Goal: Task Accomplishment & Management: Complete application form

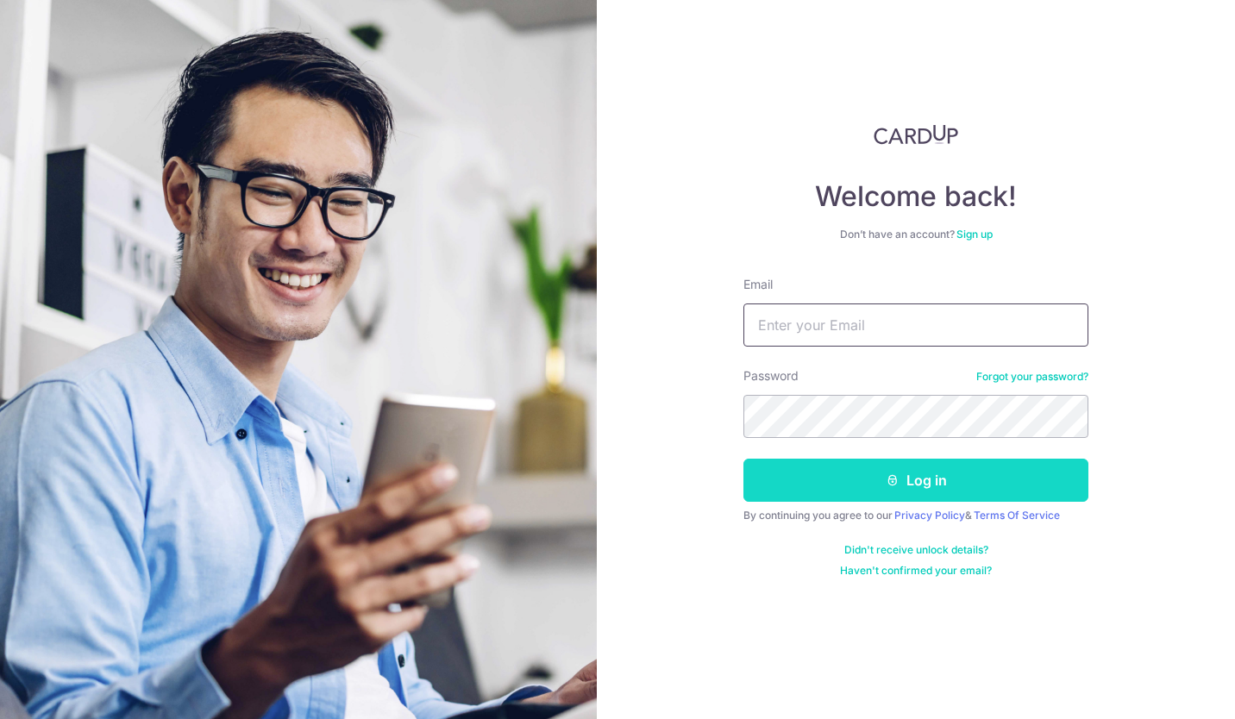
type input "[EMAIL_ADDRESS][DOMAIN_NAME]"
click at [853, 489] on button "Log in" at bounding box center [916, 480] width 345 height 43
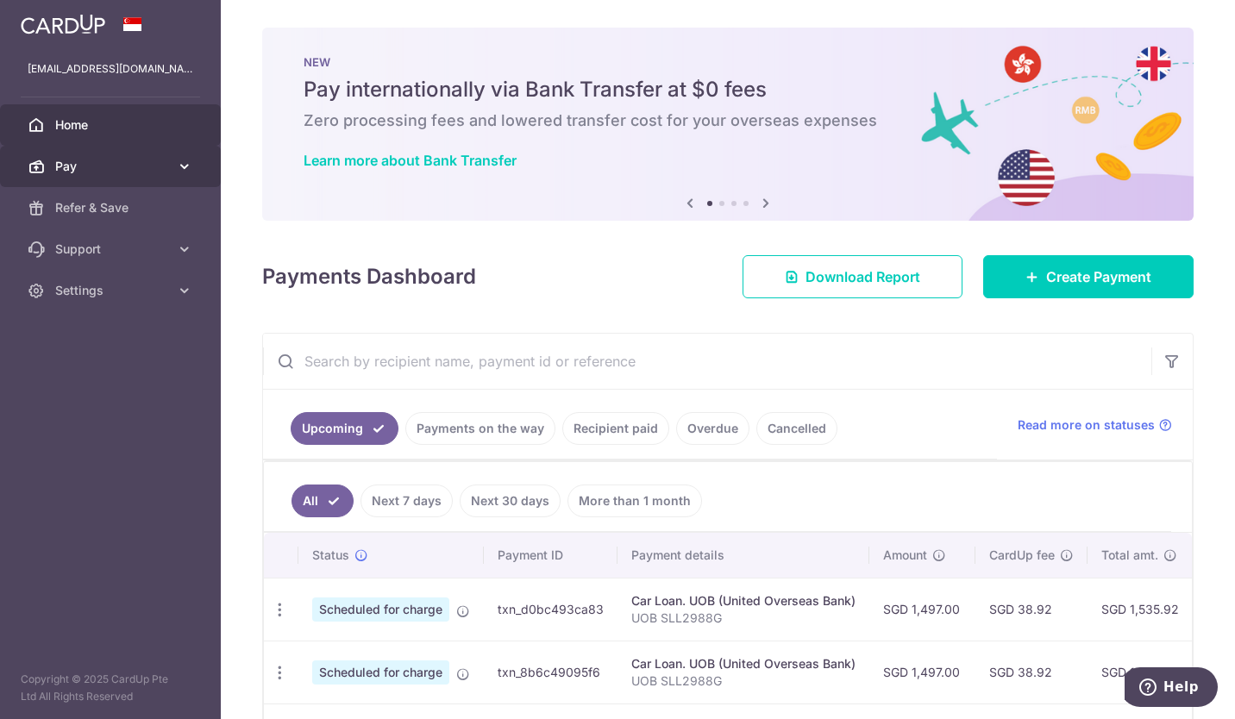
click at [174, 164] on link "Pay" at bounding box center [110, 166] width 221 height 41
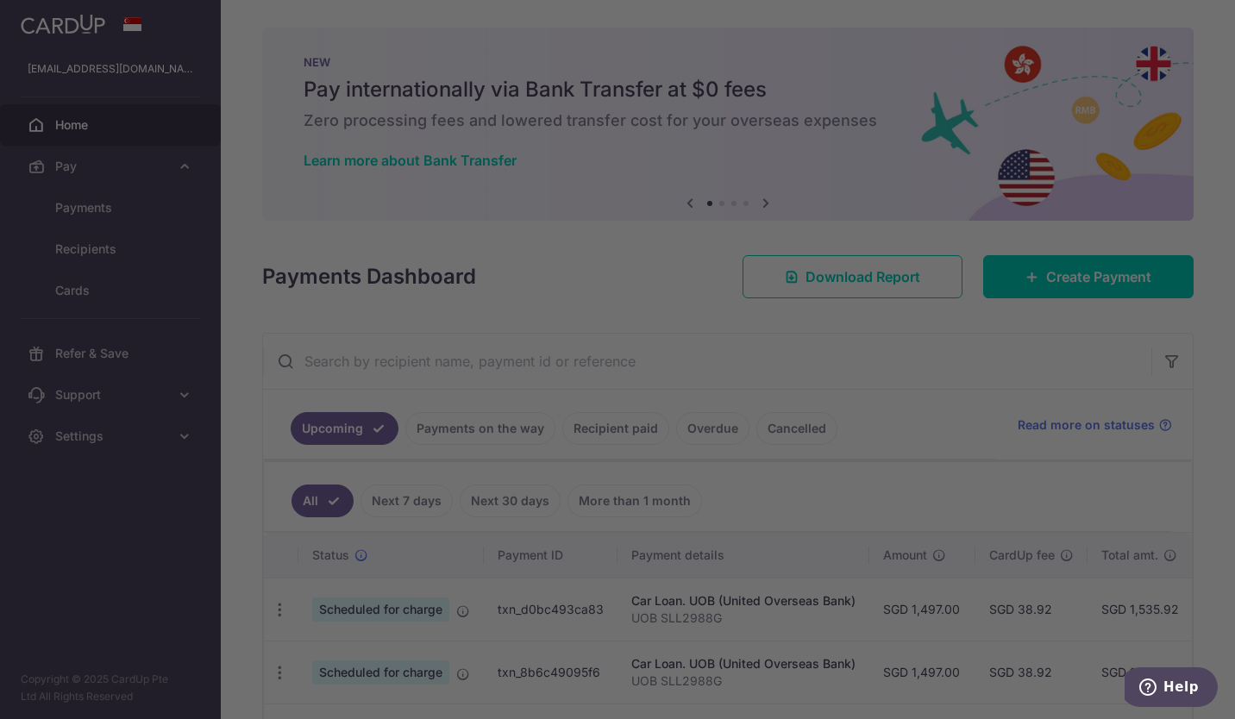
click at [124, 207] on div at bounding box center [623, 363] width 1247 height 726
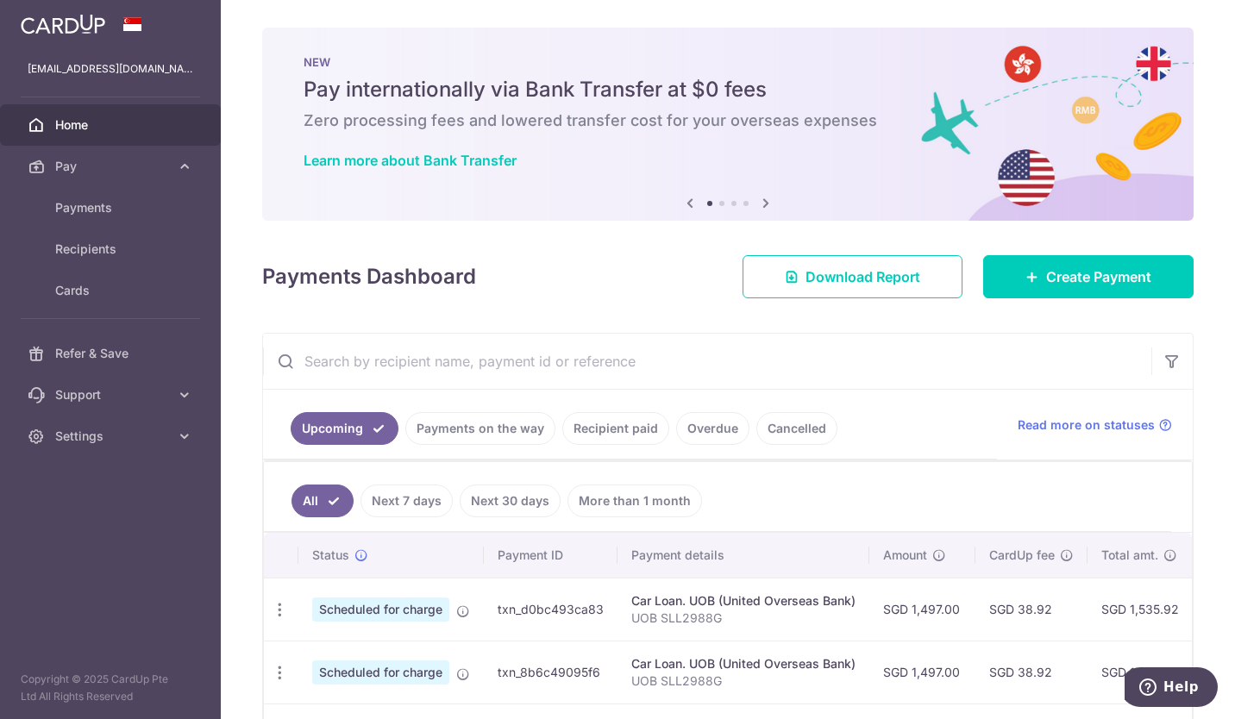
click at [77, 128] on span "Home" at bounding box center [112, 124] width 114 height 17
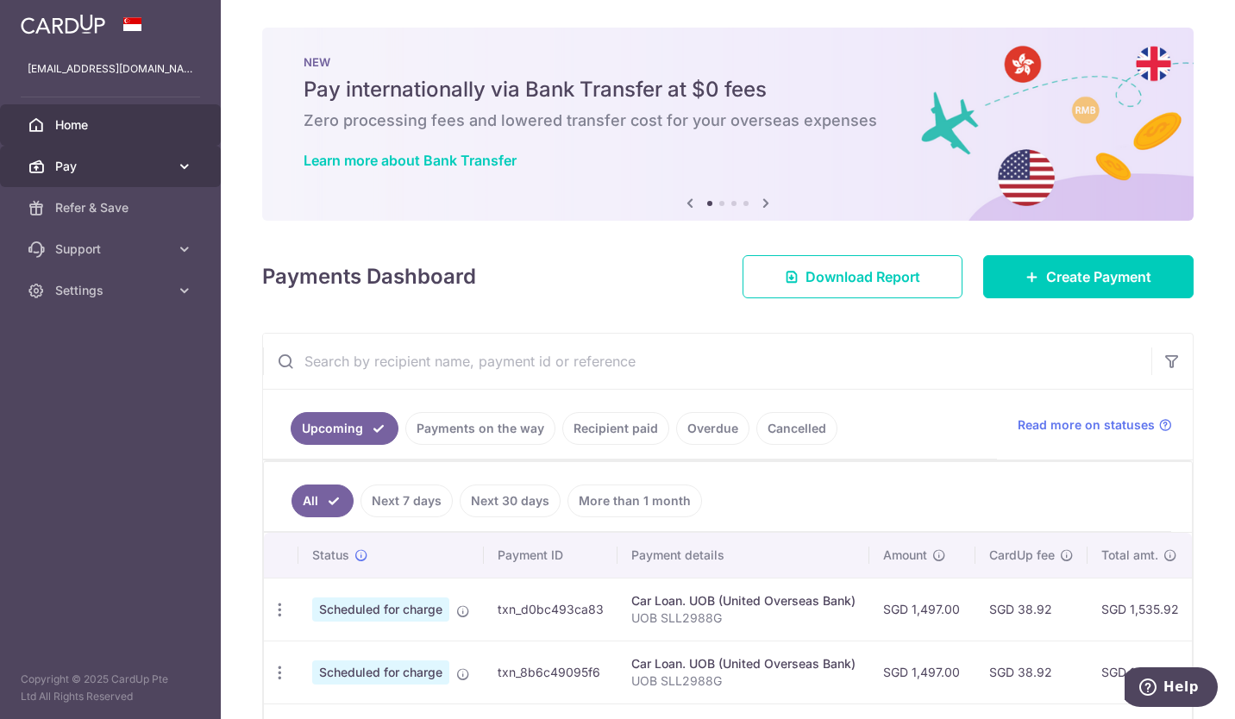
click at [174, 167] on link "Pay" at bounding box center [110, 166] width 221 height 41
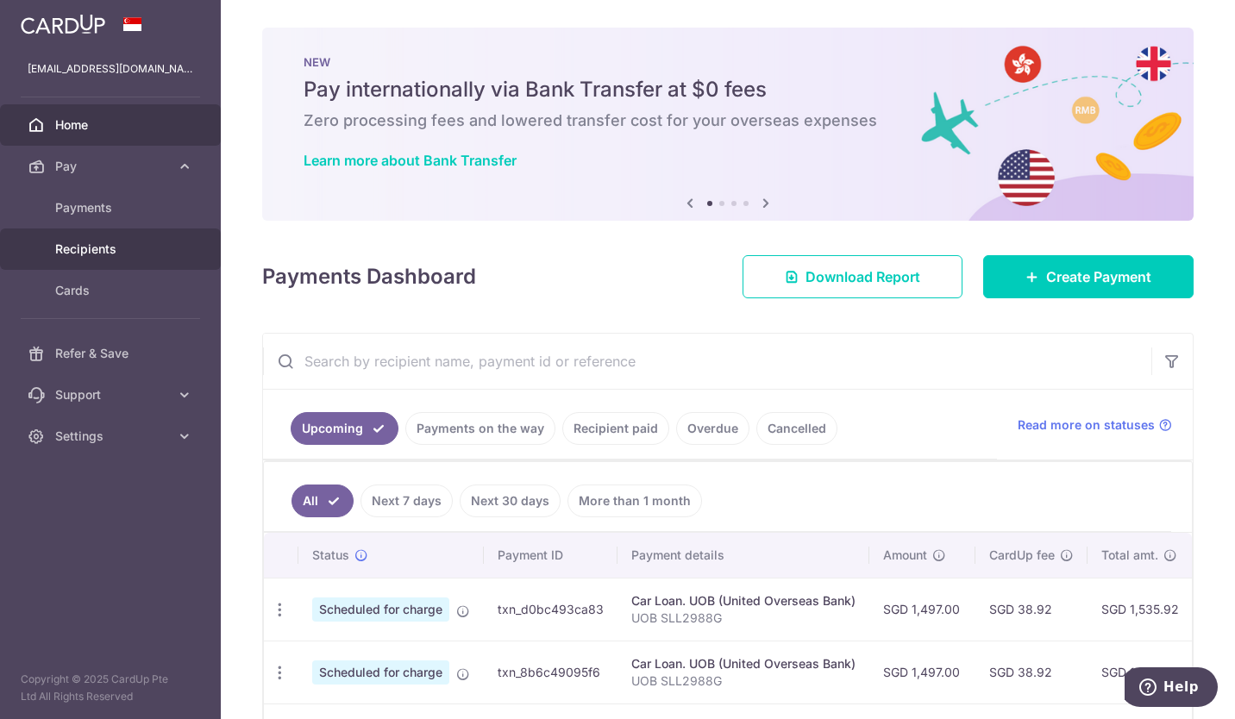
click at [127, 246] on span "Recipients" at bounding box center [112, 249] width 114 height 17
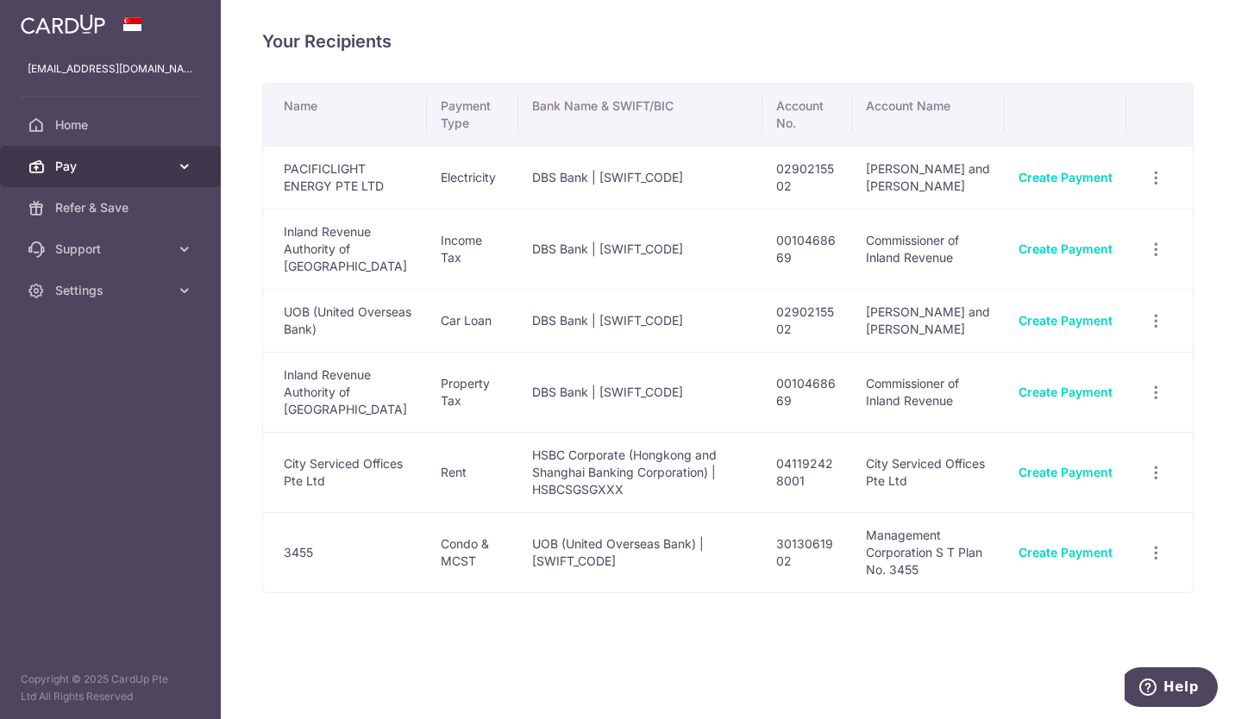
click at [173, 168] on link "Pay" at bounding box center [110, 166] width 221 height 41
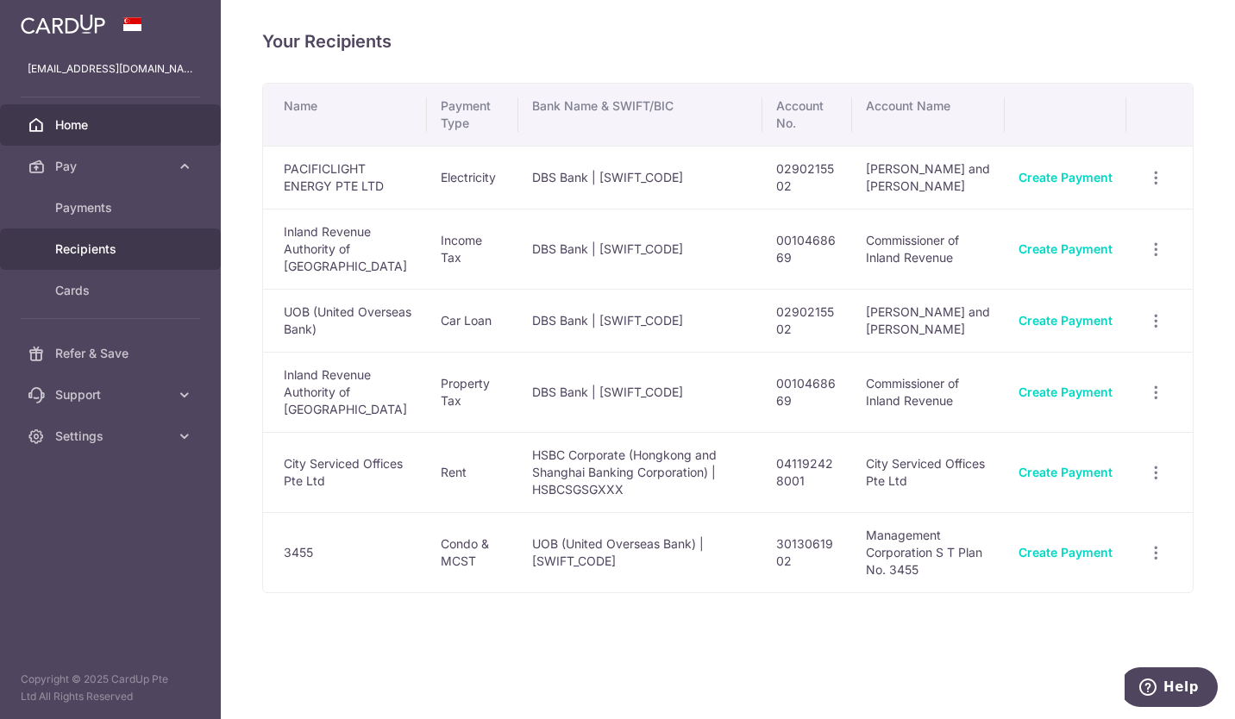
click at [72, 129] on span "Home" at bounding box center [112, 124] width 114 height 17
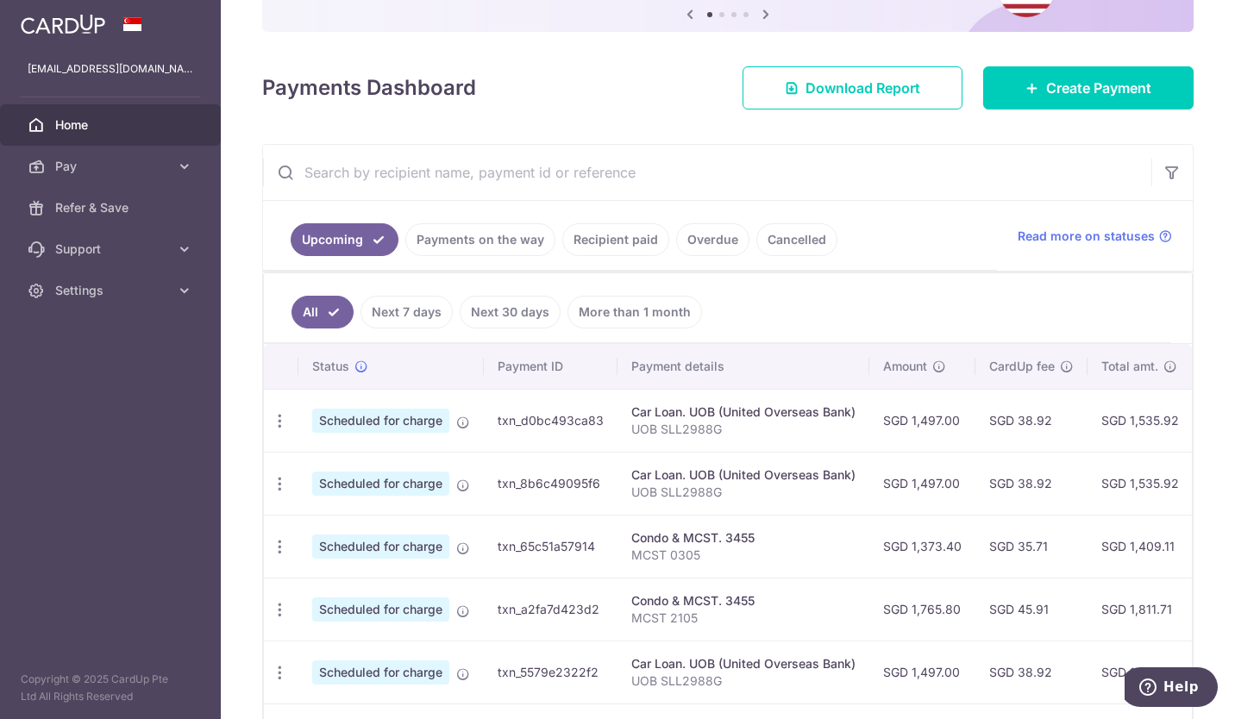
scroll to position [166, 0]
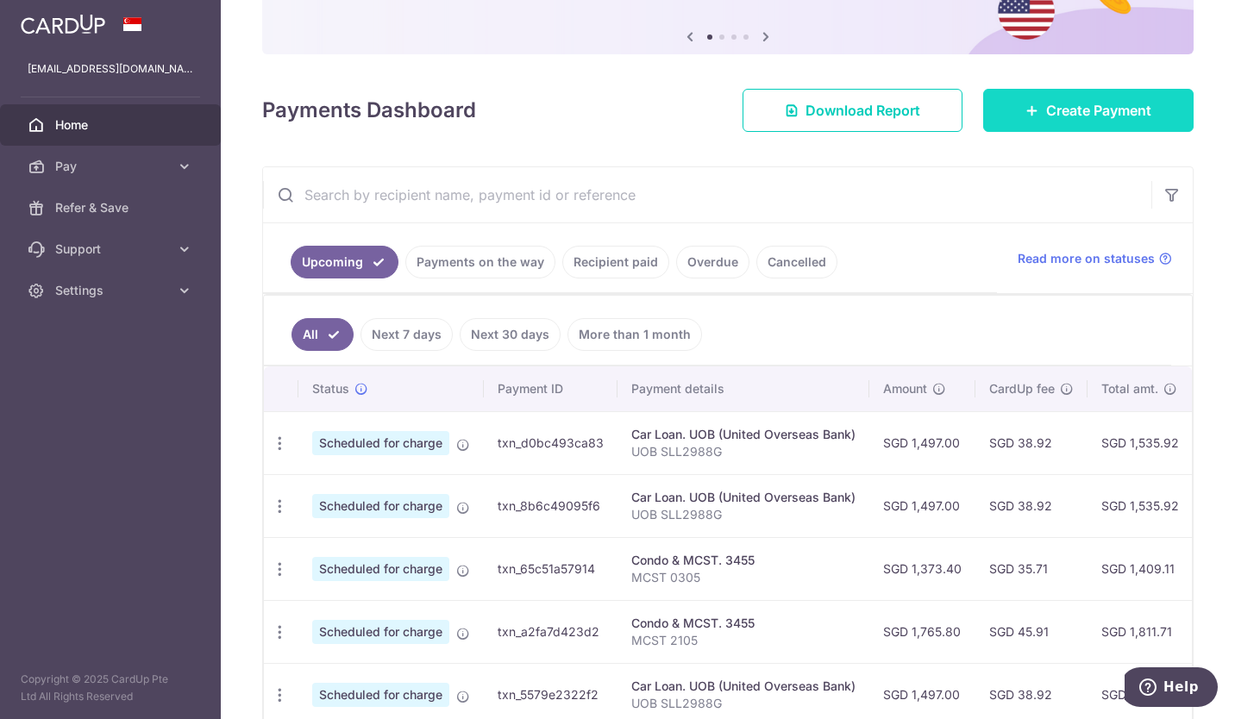
click at [1026, 117] on link "Create Payment" at bounding box center [1088, 110] width 210 height 43
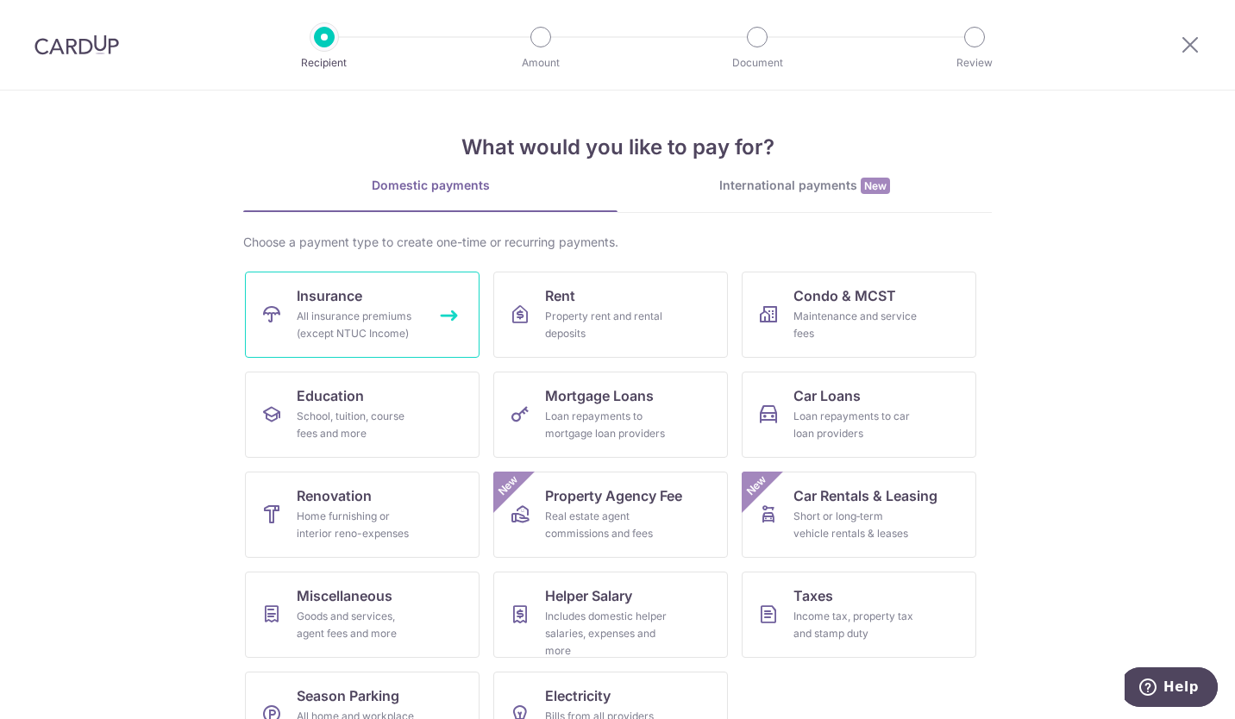
click at [410, 346] on link "Insurance All insurance premiums (except NTUC Income)" at bounding box center [362, 315] width 235 height 86
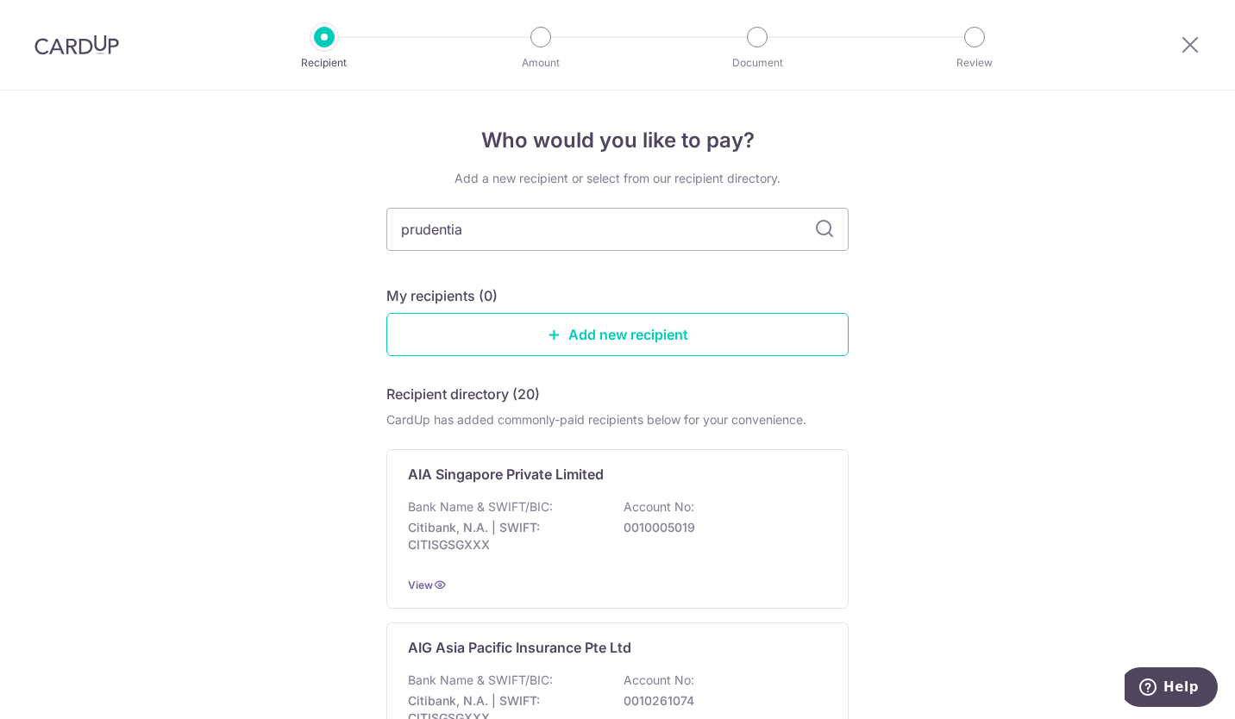
type input "prudential"
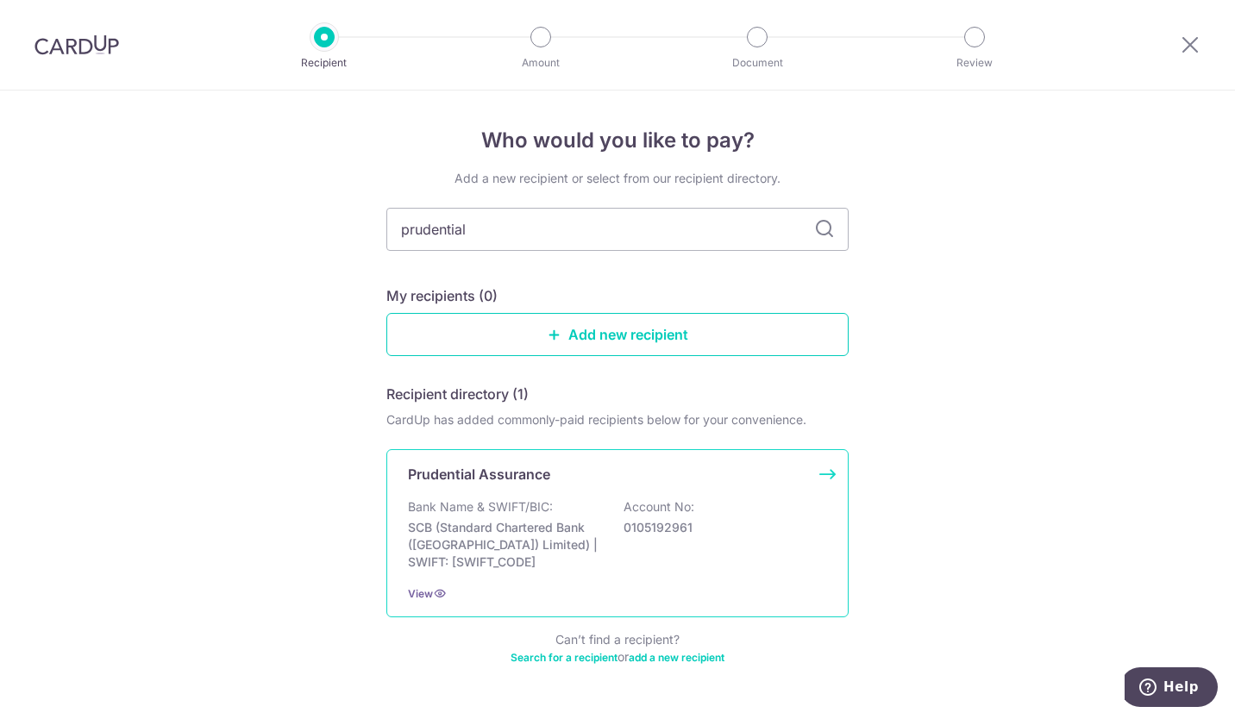
click at [700, 517] on div "Bank Name & SWIFT/BIC: SCB (Standard Chartered Bank (Singapore) Limited) | SWIF…" at bounding box center [617, 535] width 419 height 72
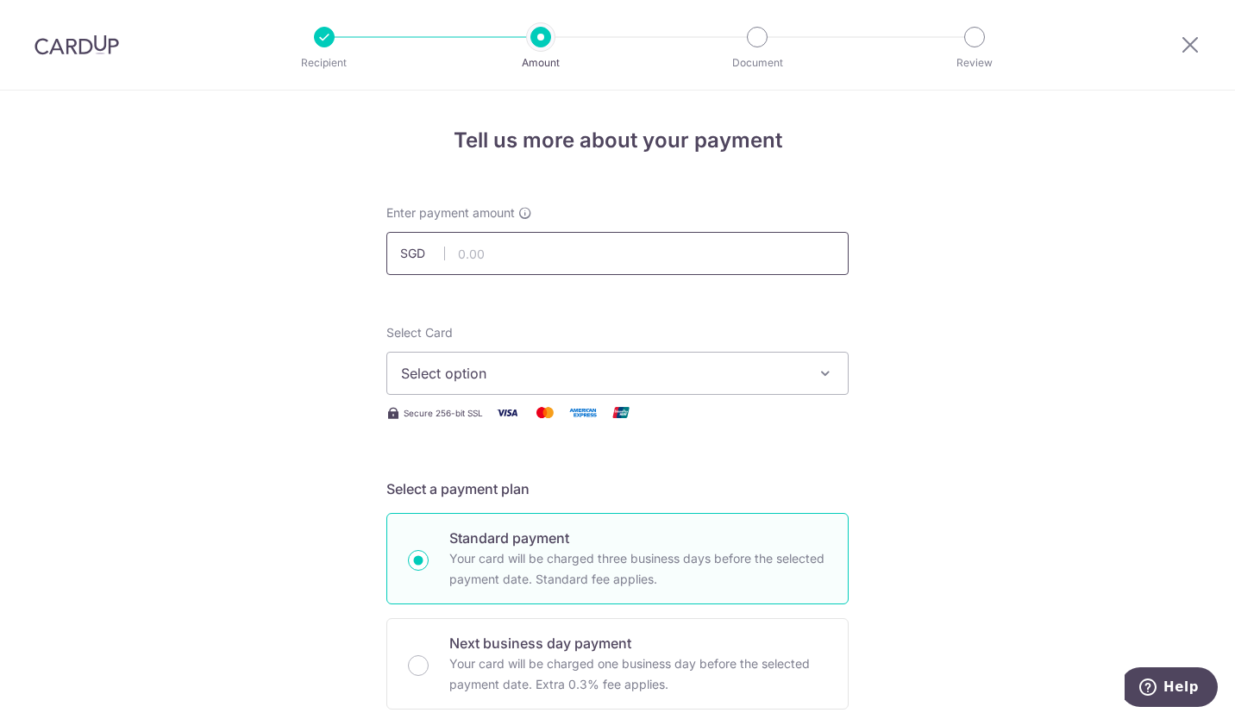
click at [575, 265] on input "text" at bounding box center [617, 253] width 462 height 43
type input "380.90"
click at [826, 379] on icon "button" at bounding box center [825, 373] width 17 height 17
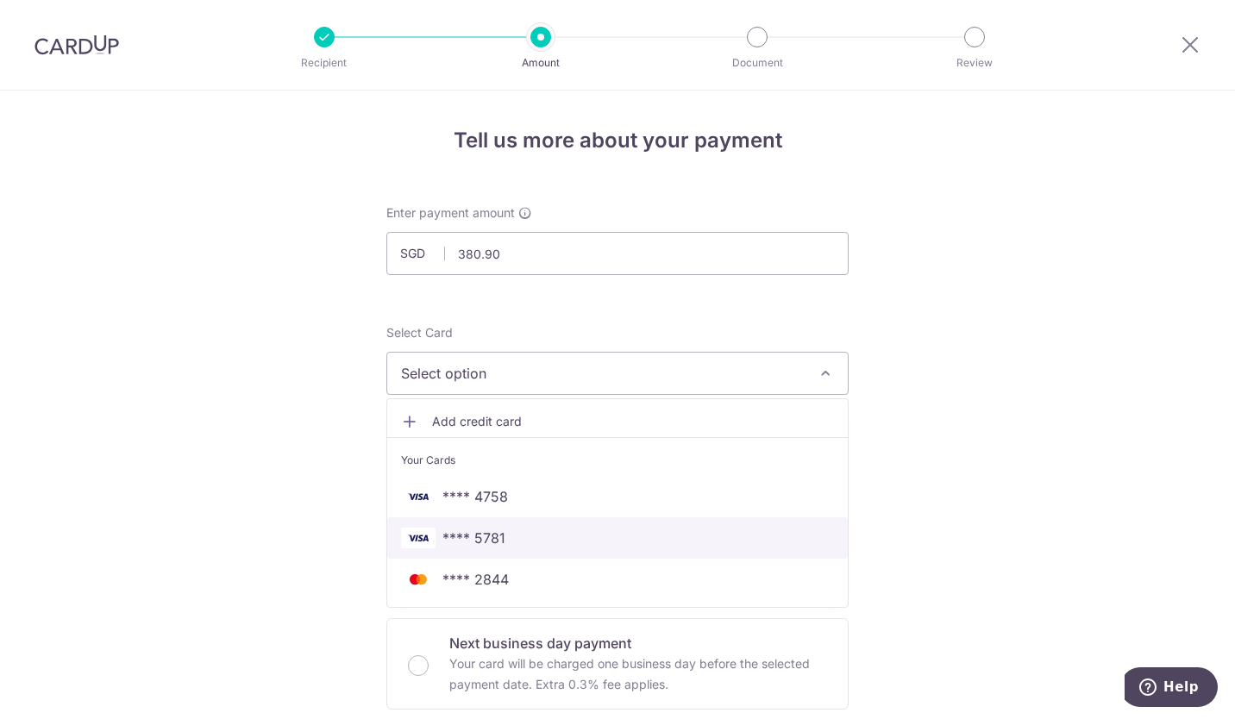
click at [492, 540] on span "**** 5781" at bounding box center [474, 538] width 63 height 21
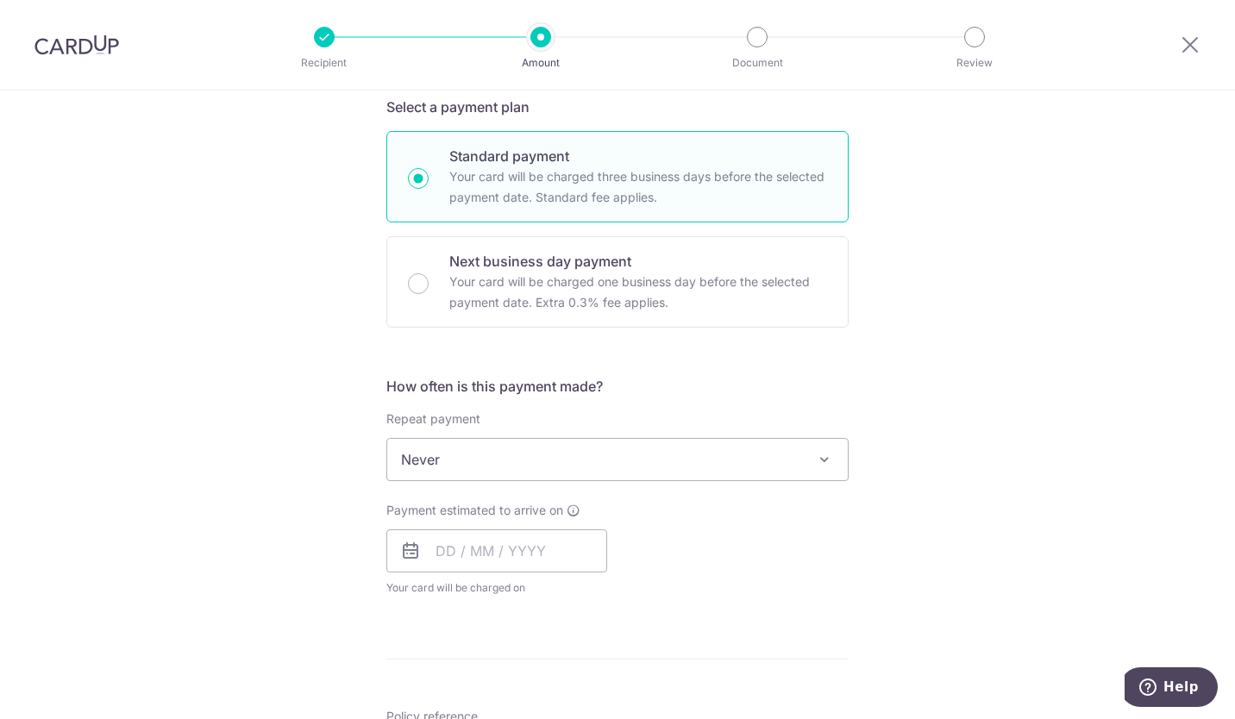
scroll to position [385, 0]
click at [814, 459] on span at bounding box center [824, 457] width 21 height 21
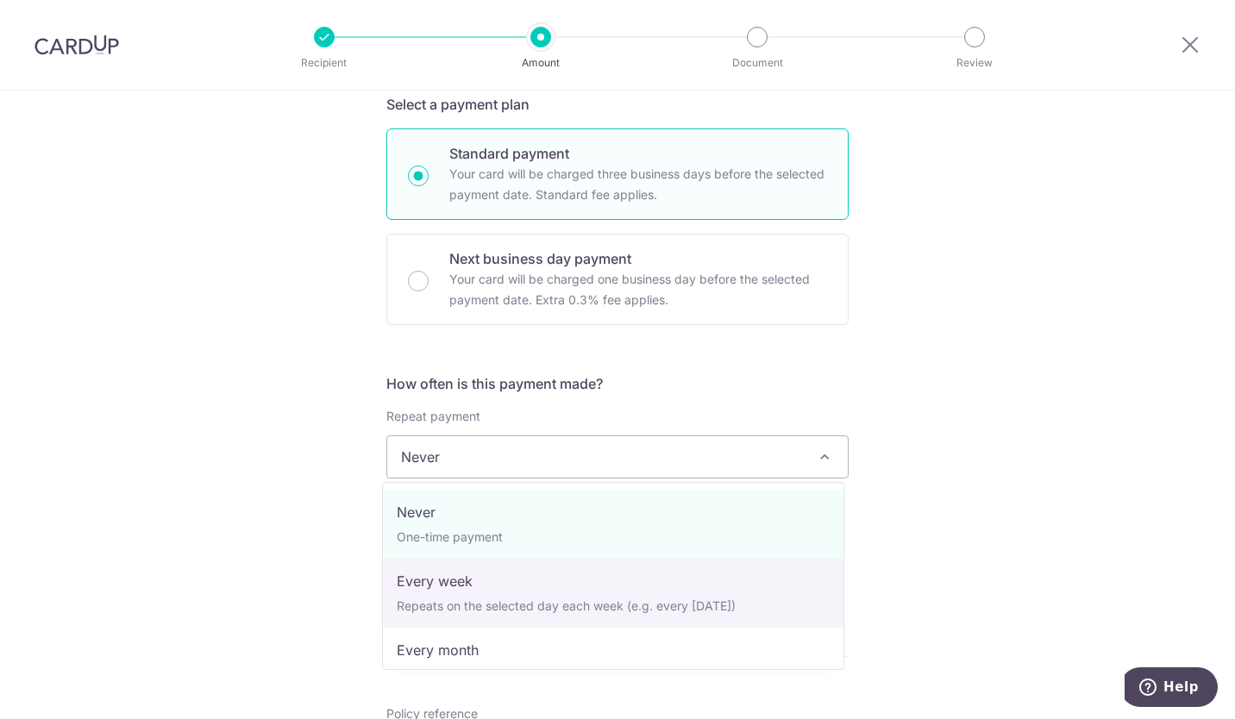
click at [912, 539] on div "Tell us more about your payment Enter payment amount SGD 380.90 380.90 Select C…" at bounding box center [617, 486] width 1235 height 1560
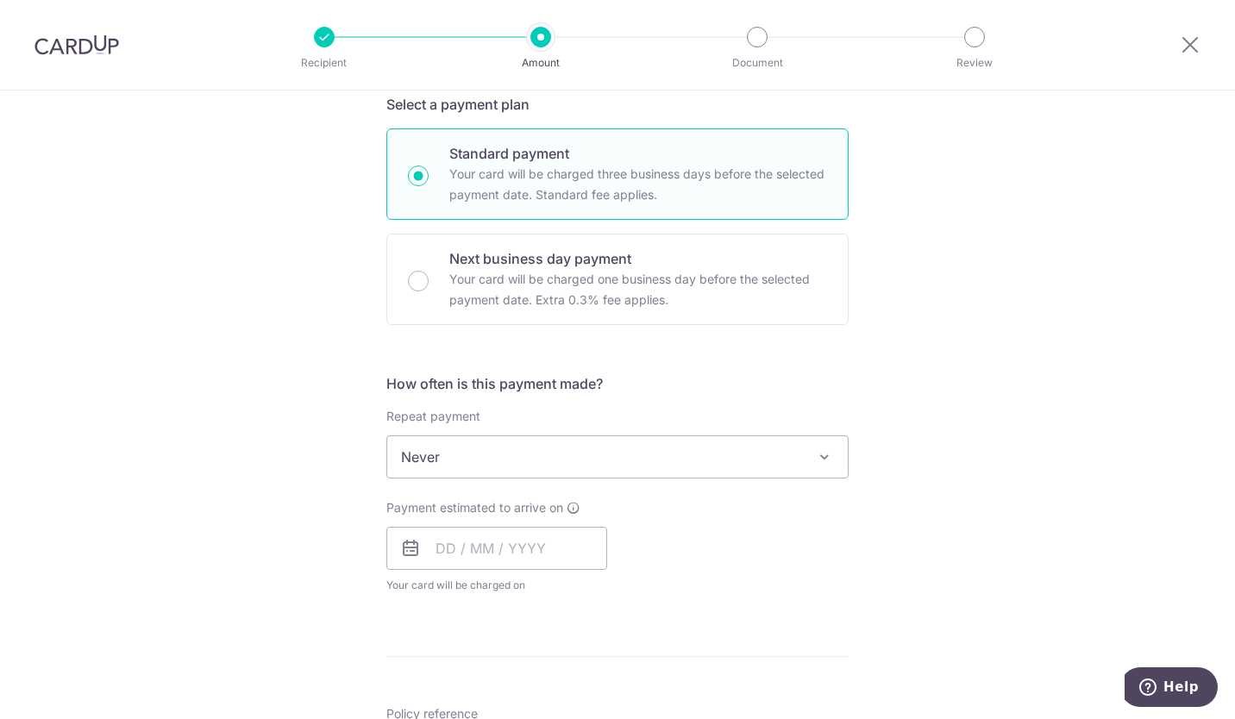
click at [543, 443] on span "Never" at bounding box center [617, 456] width 461 height 41
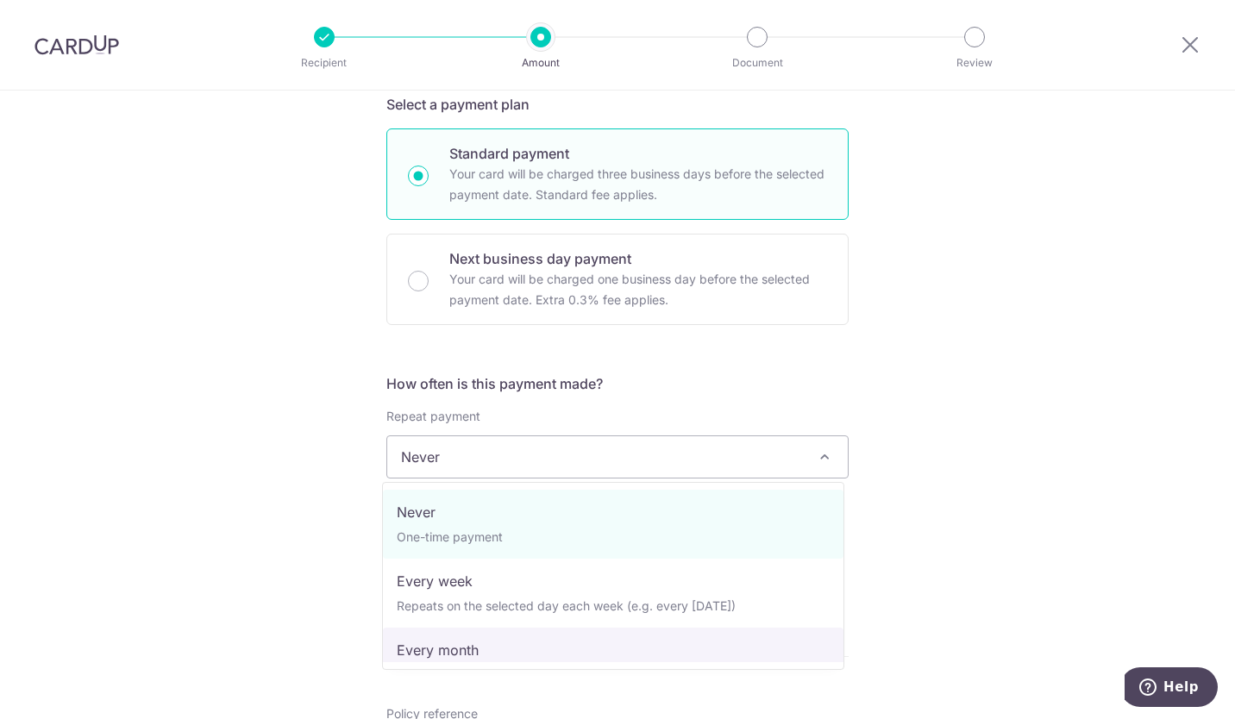
select select "3"
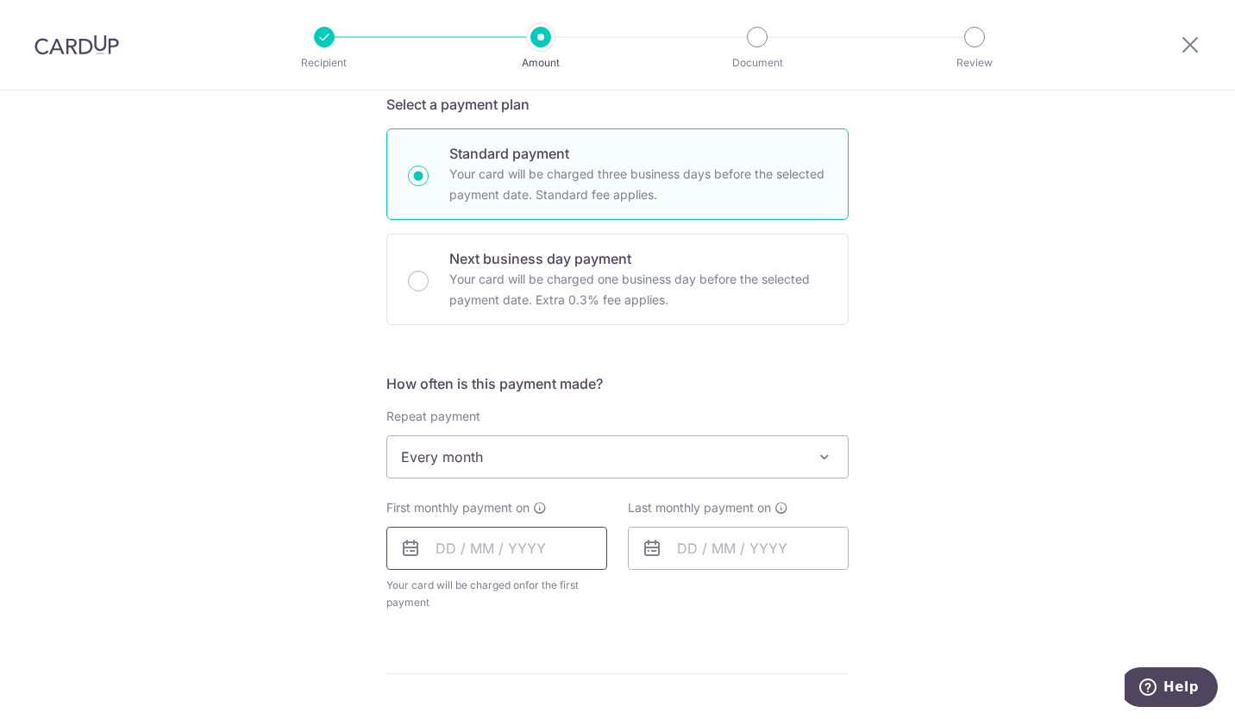
click at [486, 548] on input "text" at bounding box center [496, 548] width 221 height 43
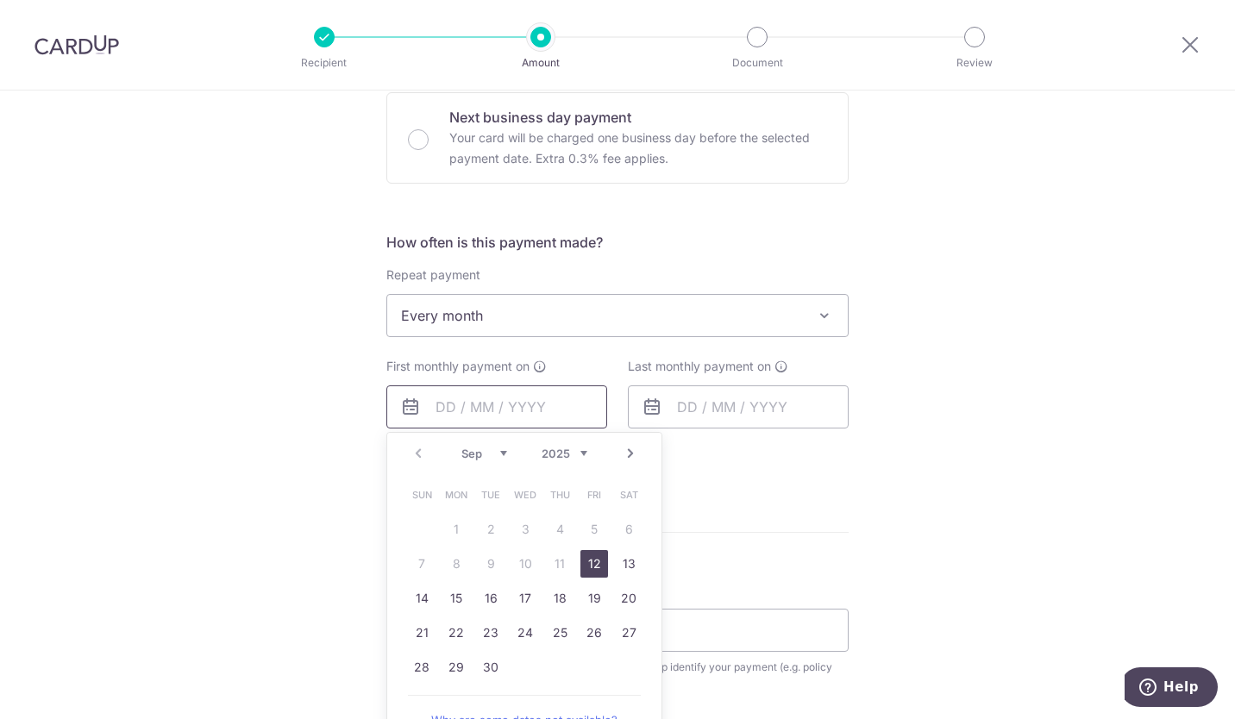
scroll to position [612, 0]
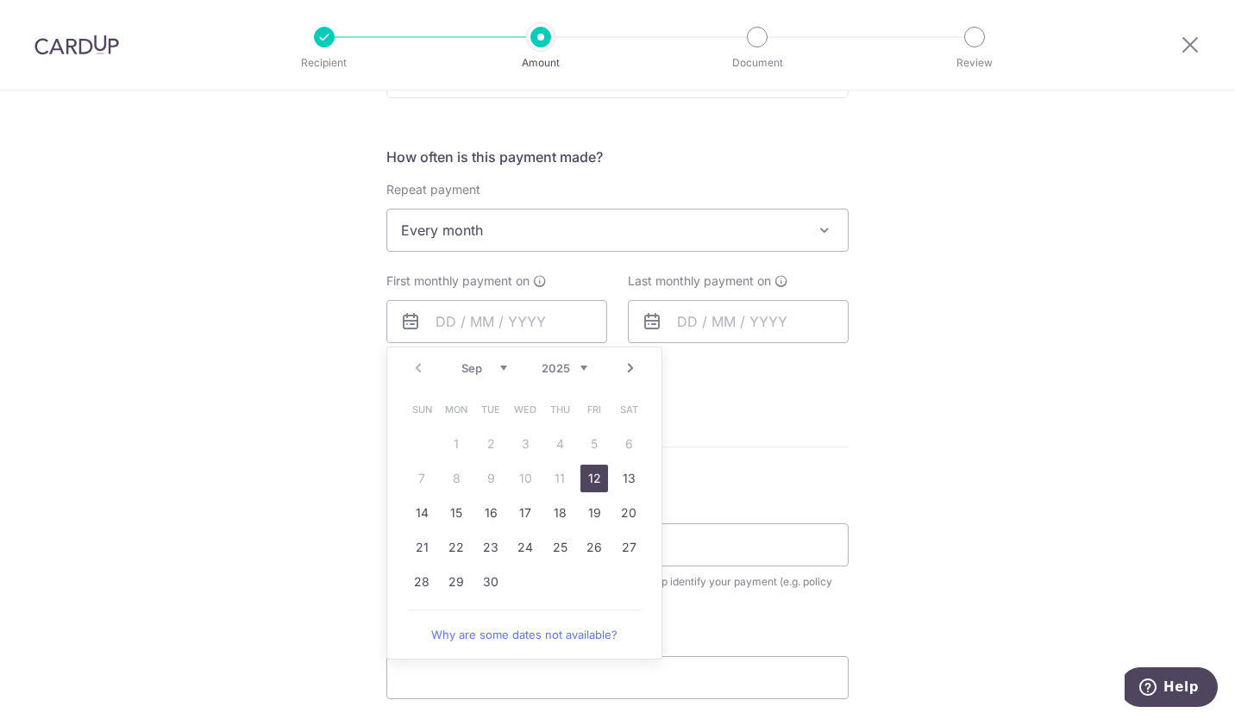
click at [494, 371] on select "Sep Oct Nov Dec" at bounding box center [484, 368] width 46 height 14
drag, startPoint x: 519, startPoint y: 449, endPoint x: 725, endPoint y: 362, distance: 222.7
click at [519, 449] on link "1" at bounding box center [526, 444] width 28 height 28
type input "[DATE]"
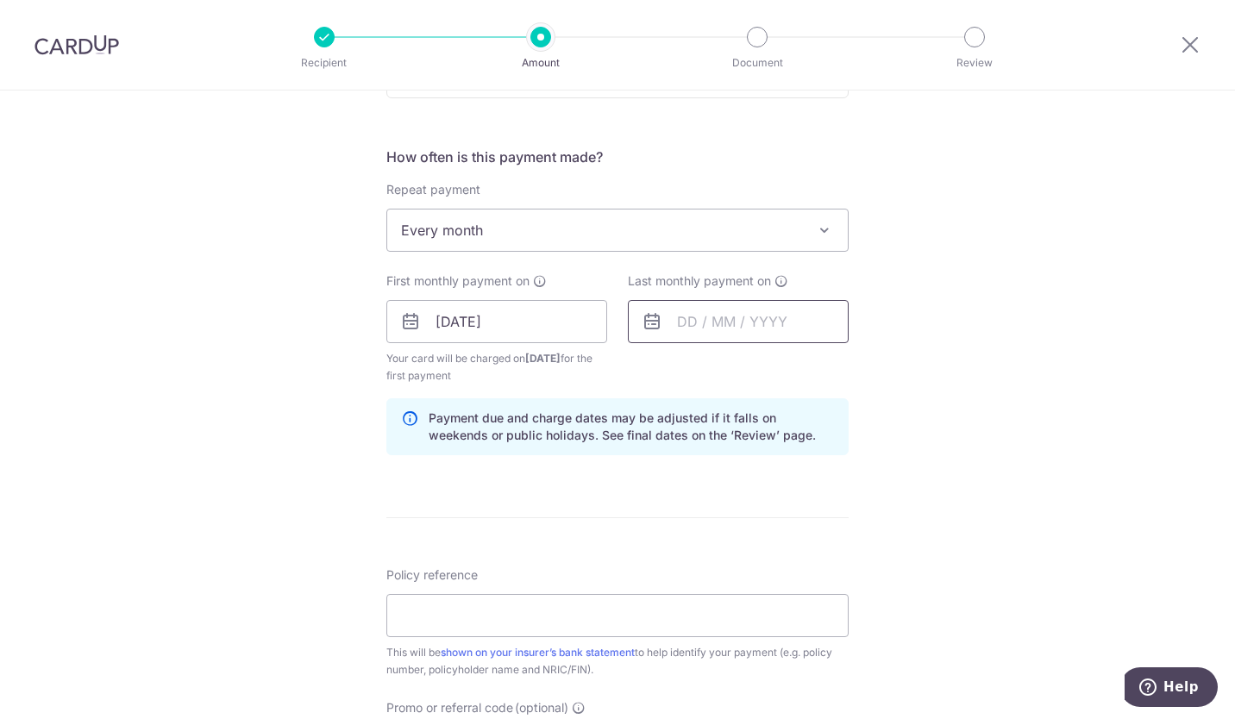
click at [779, 325] on input "text" at bounding box center [738, 321] width 221 height 43
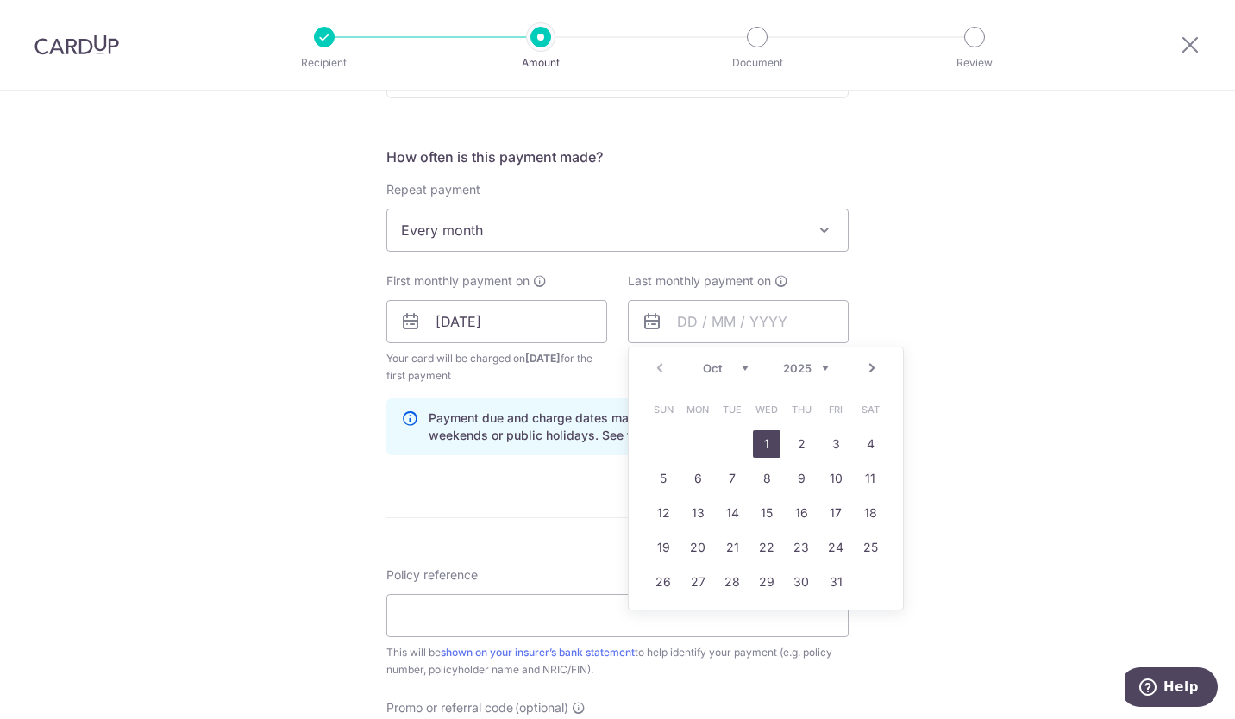
click at [818, 367] on select "2025 2026 2027 2028 2029 2030 2031 2032 2033 2034 2035" at bounding box center [806, 368] width 46 height 14
click at [737, 367] on select "Jan Feb Mar Apr May Jun Jul Aug Sep Oct Nov Dec" at bounding box center [726, 368] width 46 height 14
click at [784, 583] on td "31" at bounding box center [801, 582] width 35 height 35
type input "31/12/2026"
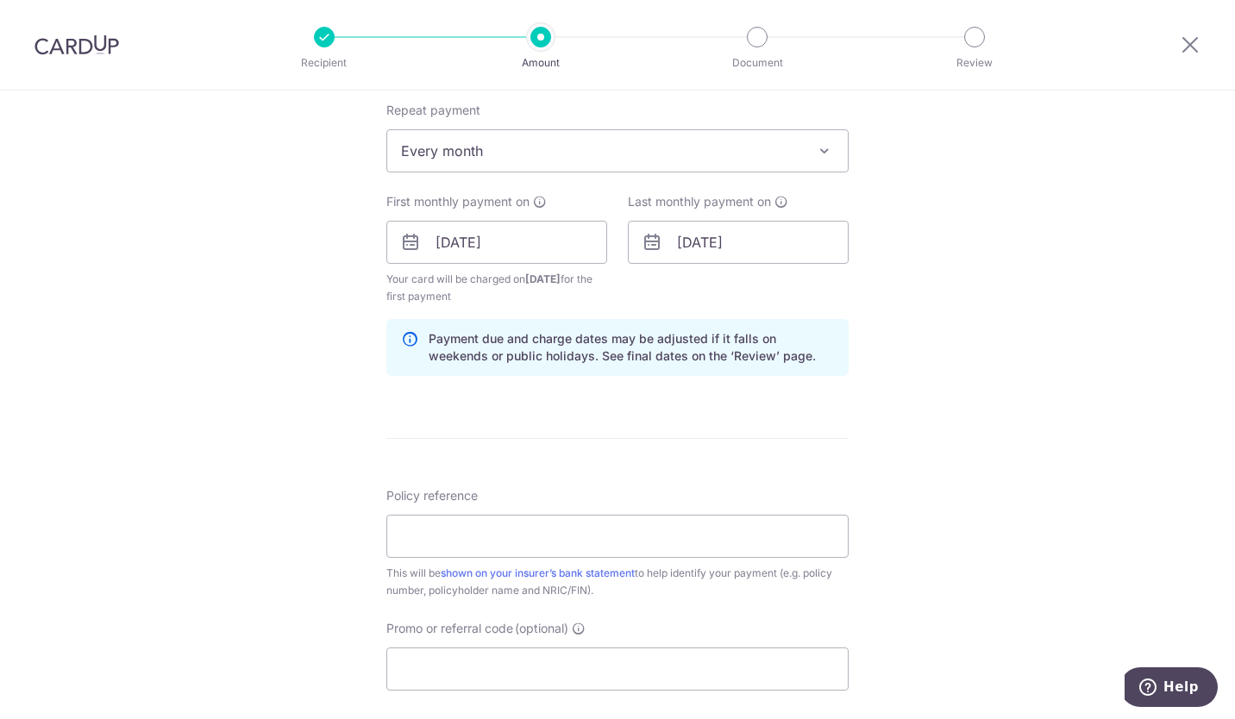
scroll to position [693, 0]
drag, startPoint x: 561, startPoint y: 532, endPoint x: 564, endPoint y: 514, distance: 18.4
click at [561, 532] on input "Policy reference" at bounding box center [617, 534] width 462 height 43
paste input "20167289"
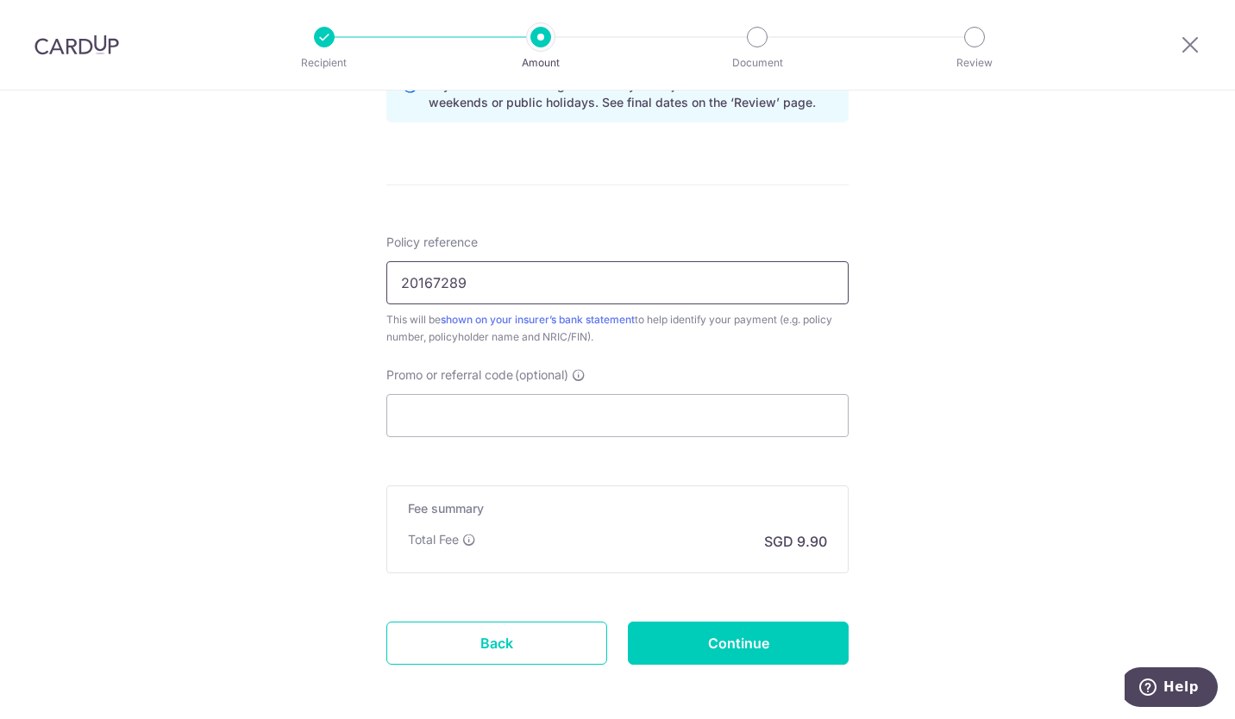
scroll to position [1020, 0]
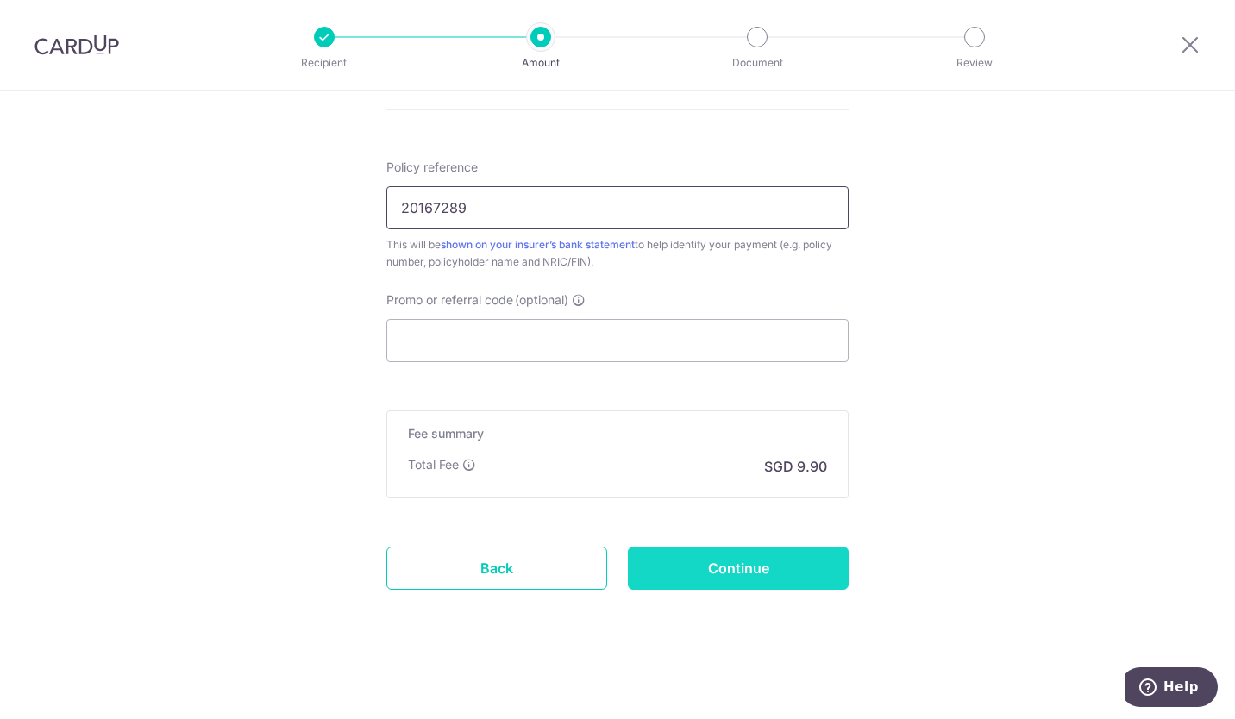
type input "20167289"
click at [749, 566] on input "Continue" at bounding box center [738, 568] width 221 height 43
type input "Create Schedule"
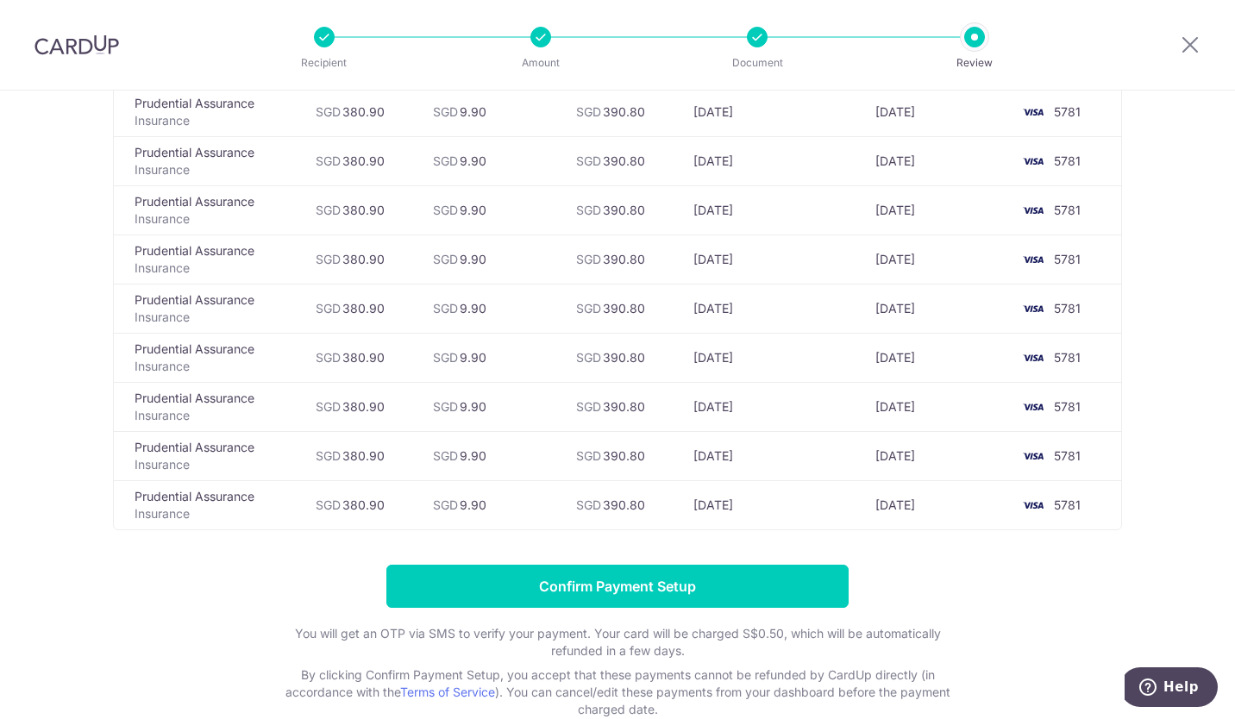
scroll to position [576, 0]
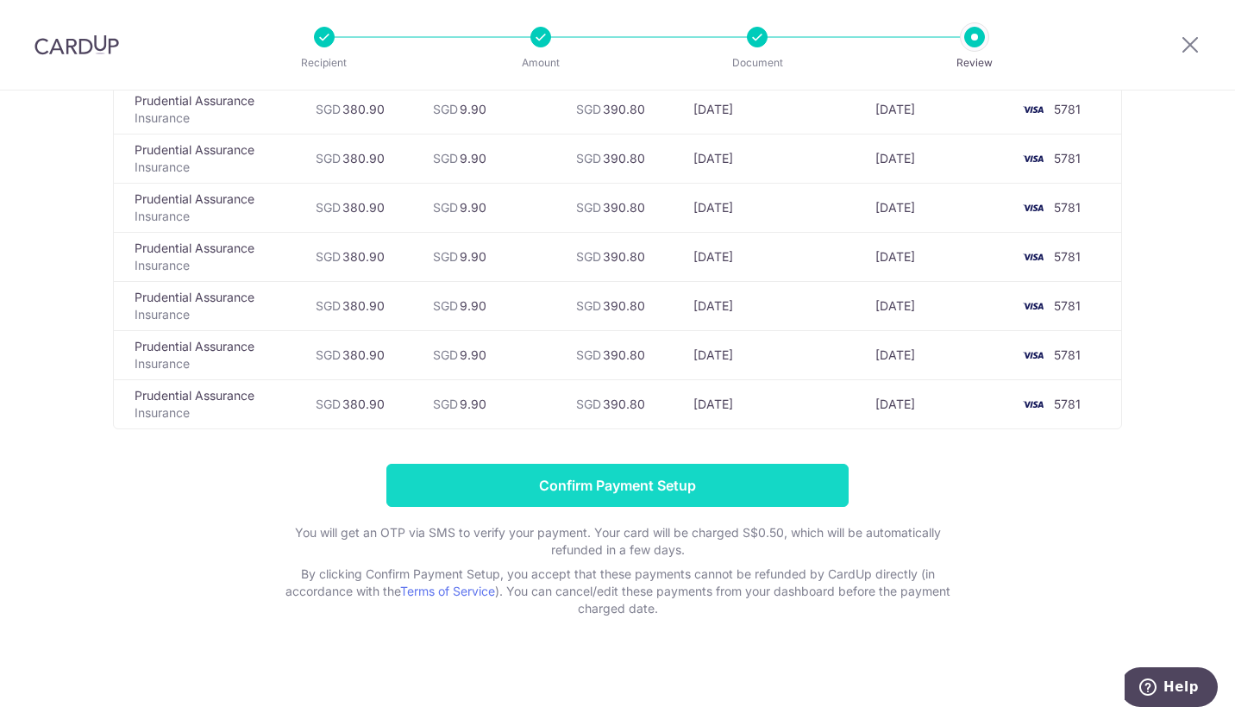
click at [668, 491] on input "Confirm Payment Setup" at bounding box center [617, 485] width 462 height 43
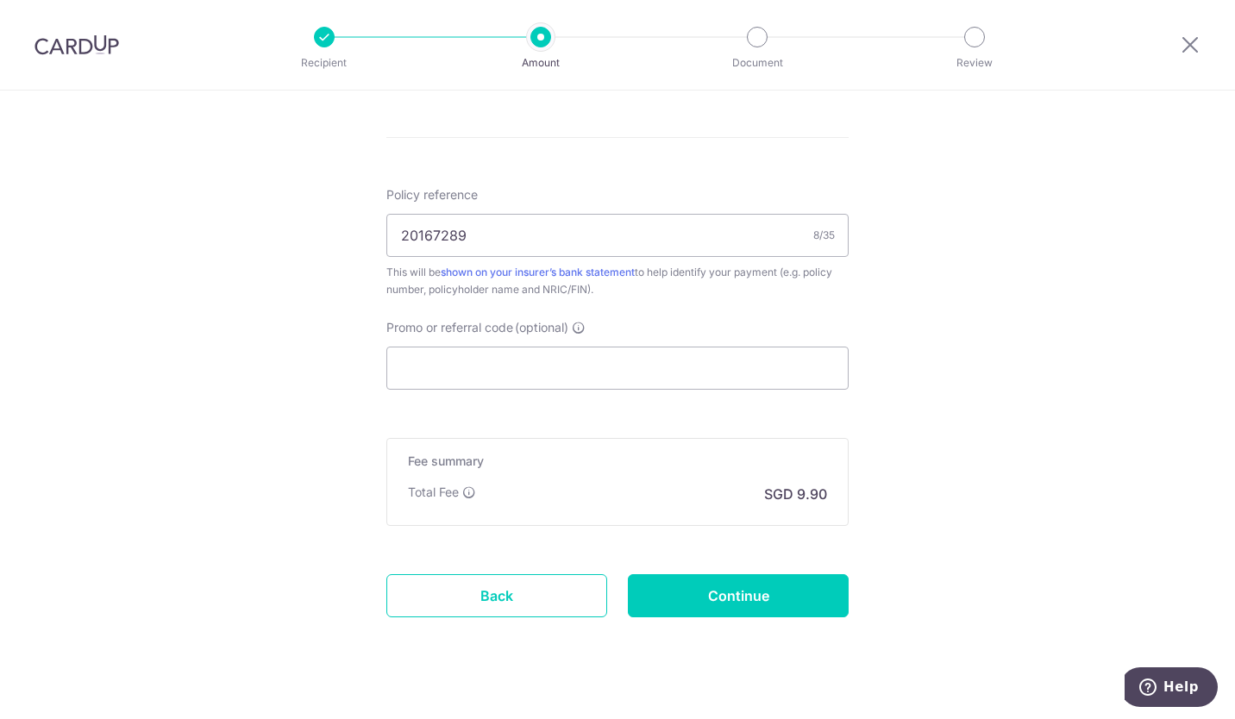
scroll to position [1002, 0]
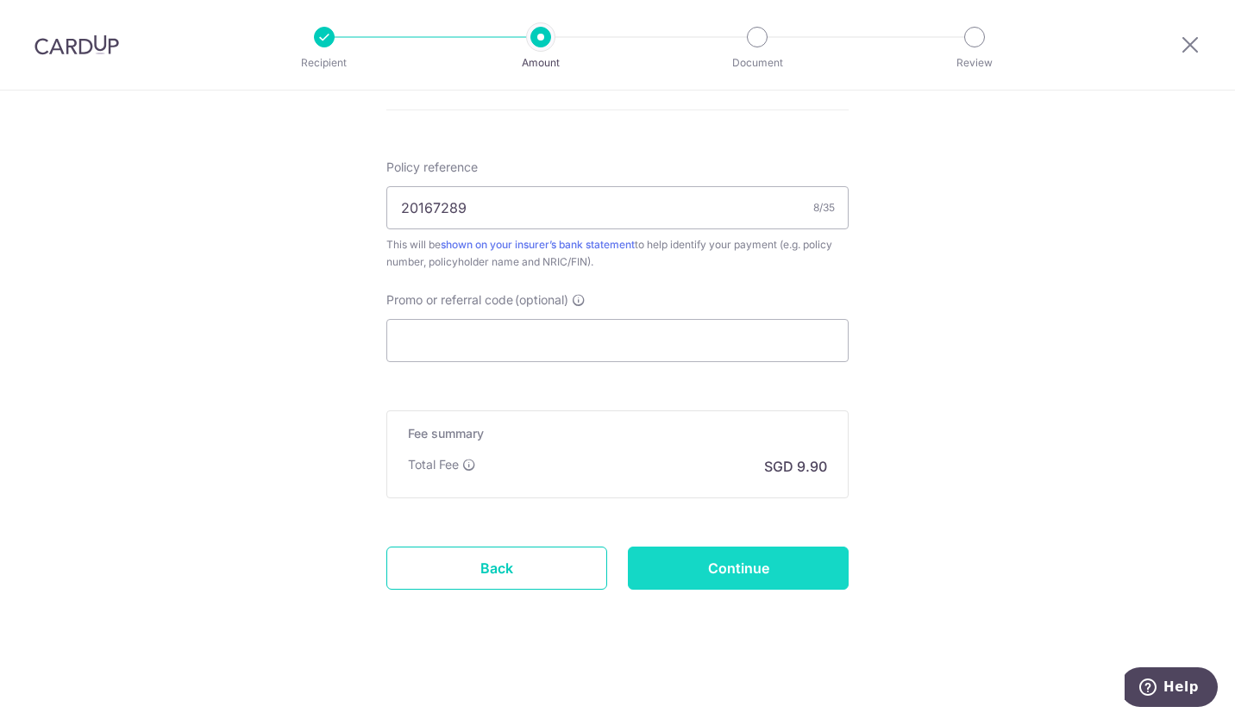
click at [769, 576] on input "Continue" at bounding box center [738, 568] width 221 height 43
type input "Update Schedule"
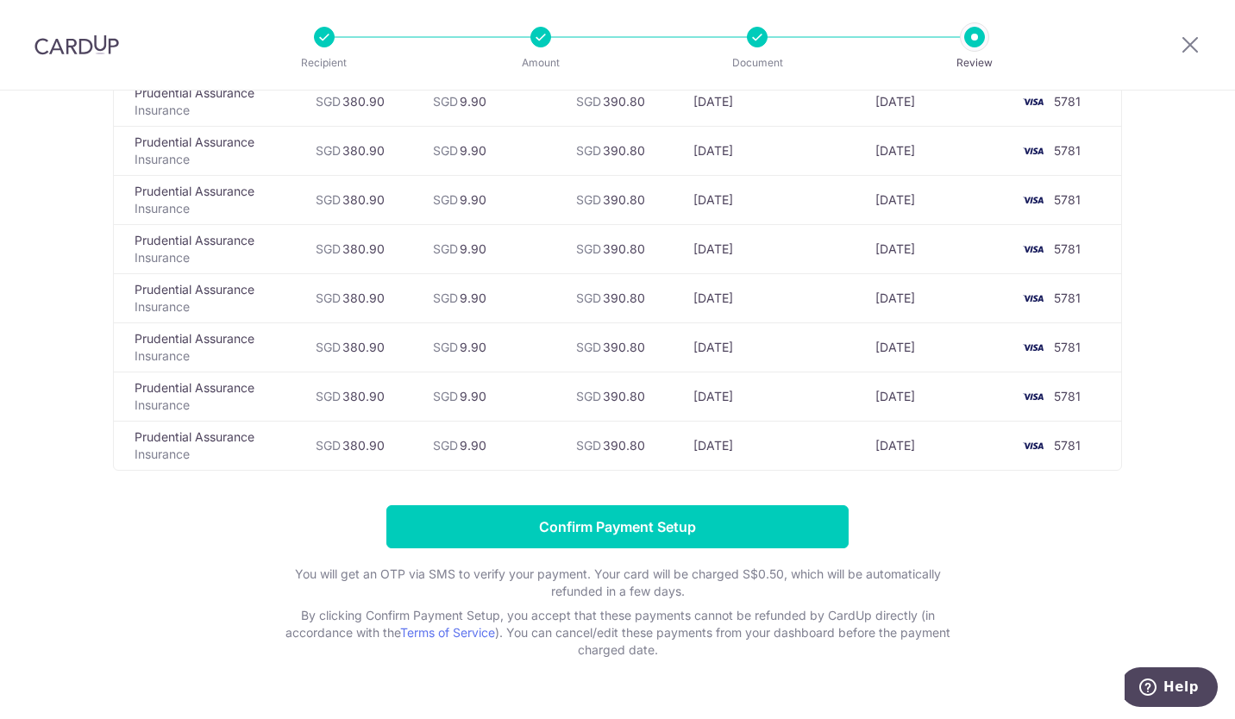
scroll to position [576, 0]
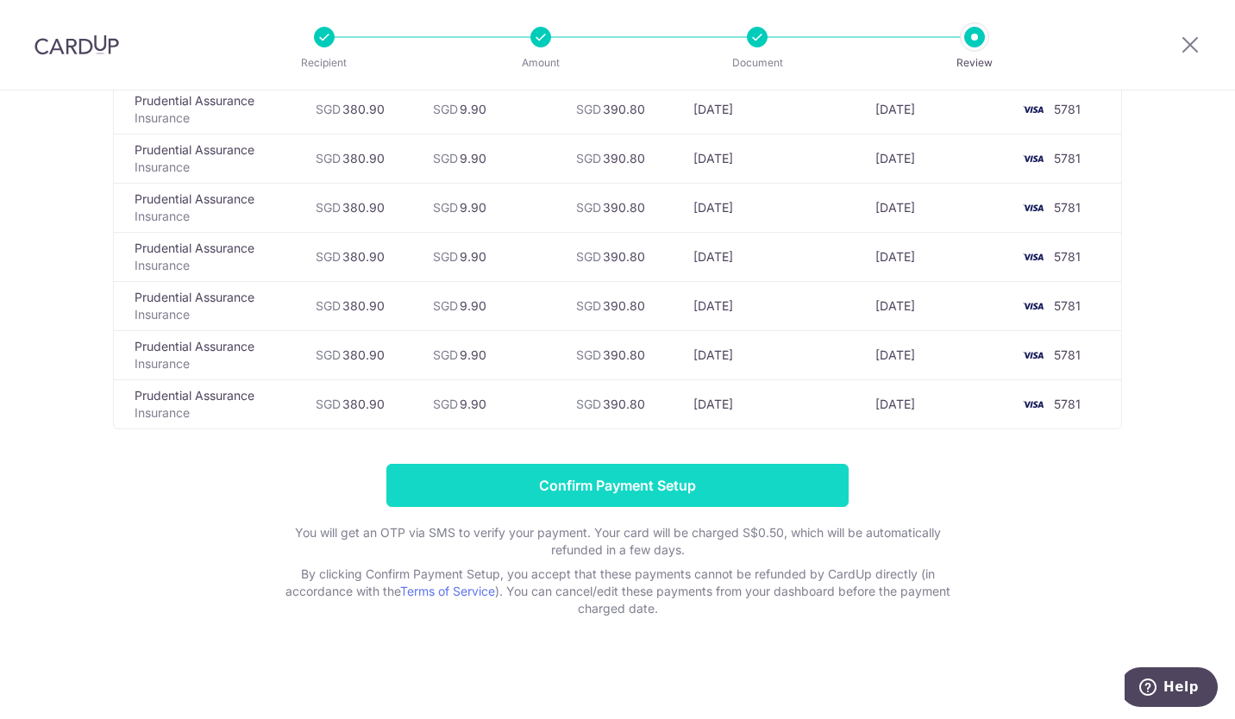
click at [688, 480] on input "Confirm Payment Setup" at bounding box center [617, 485] width 462 height 43
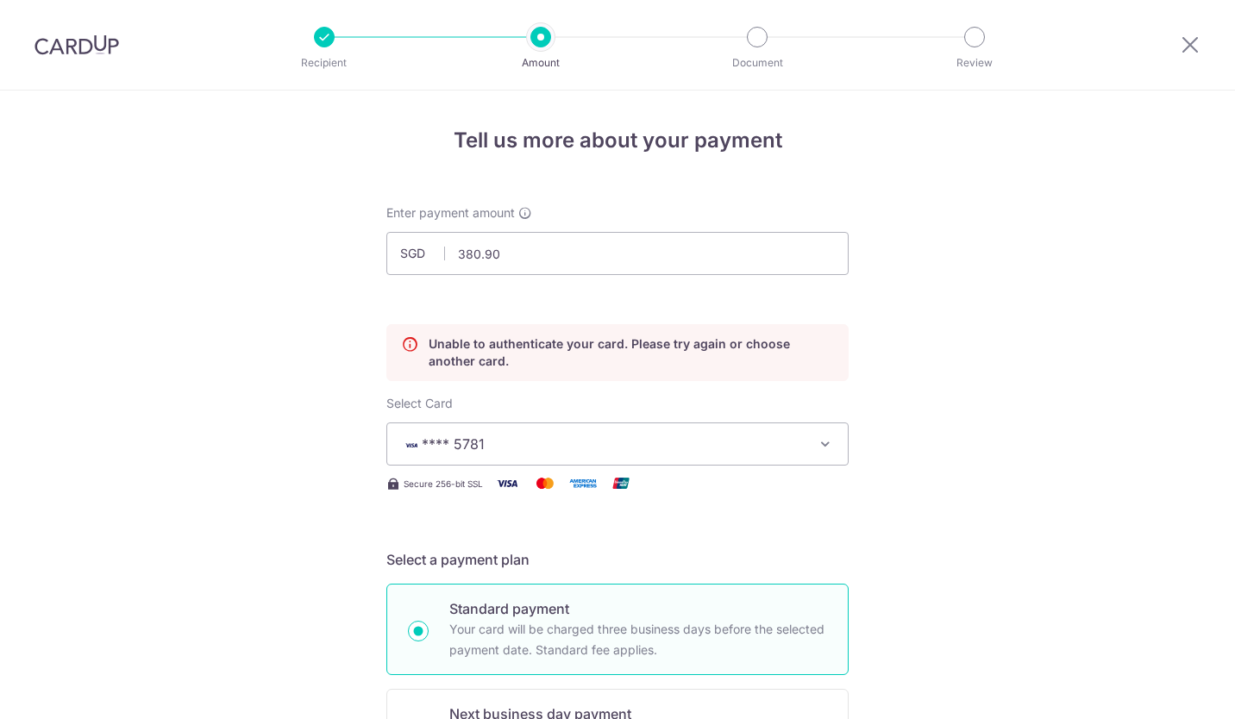
scroll to position [234, 0]
